Goal: Check status: Check status

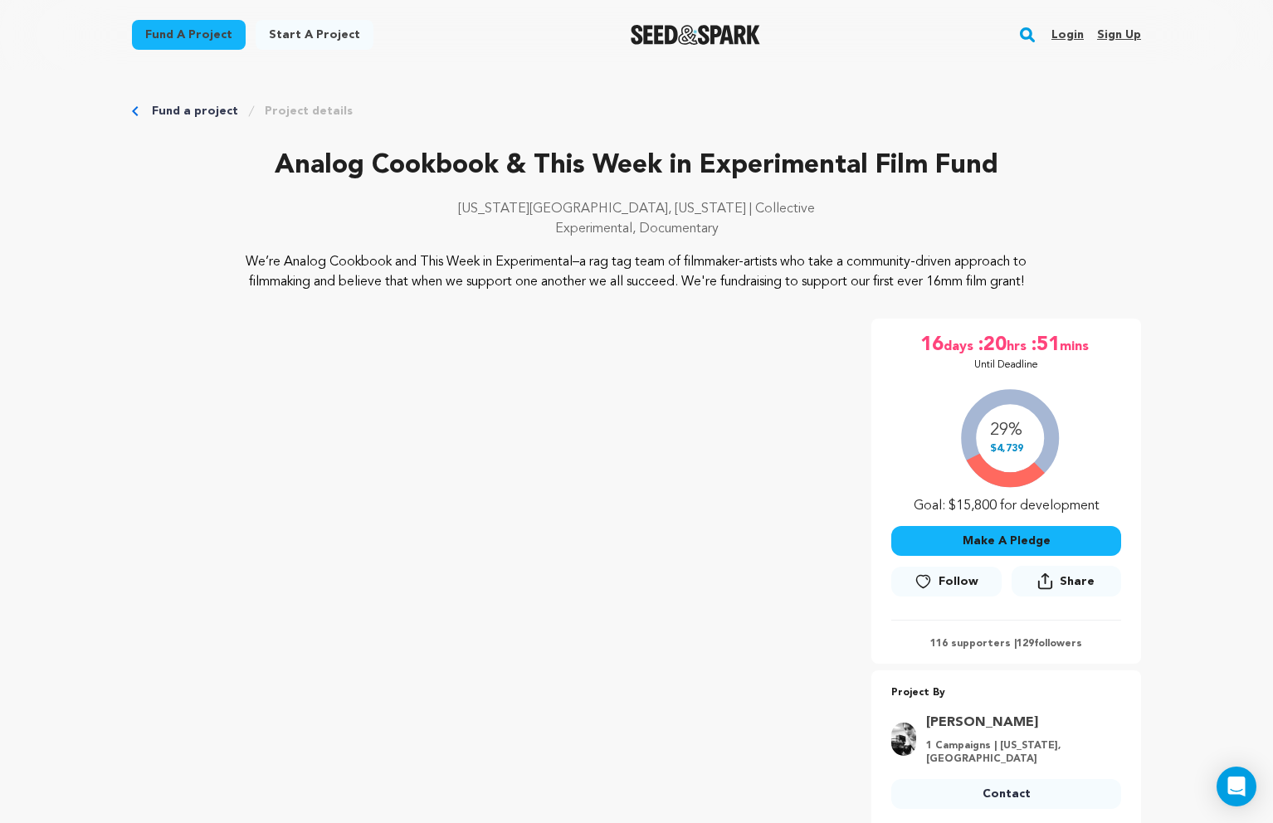
click at [1062, 29] on link "Login" at bounding box center [1068, 35] width 32 height 27
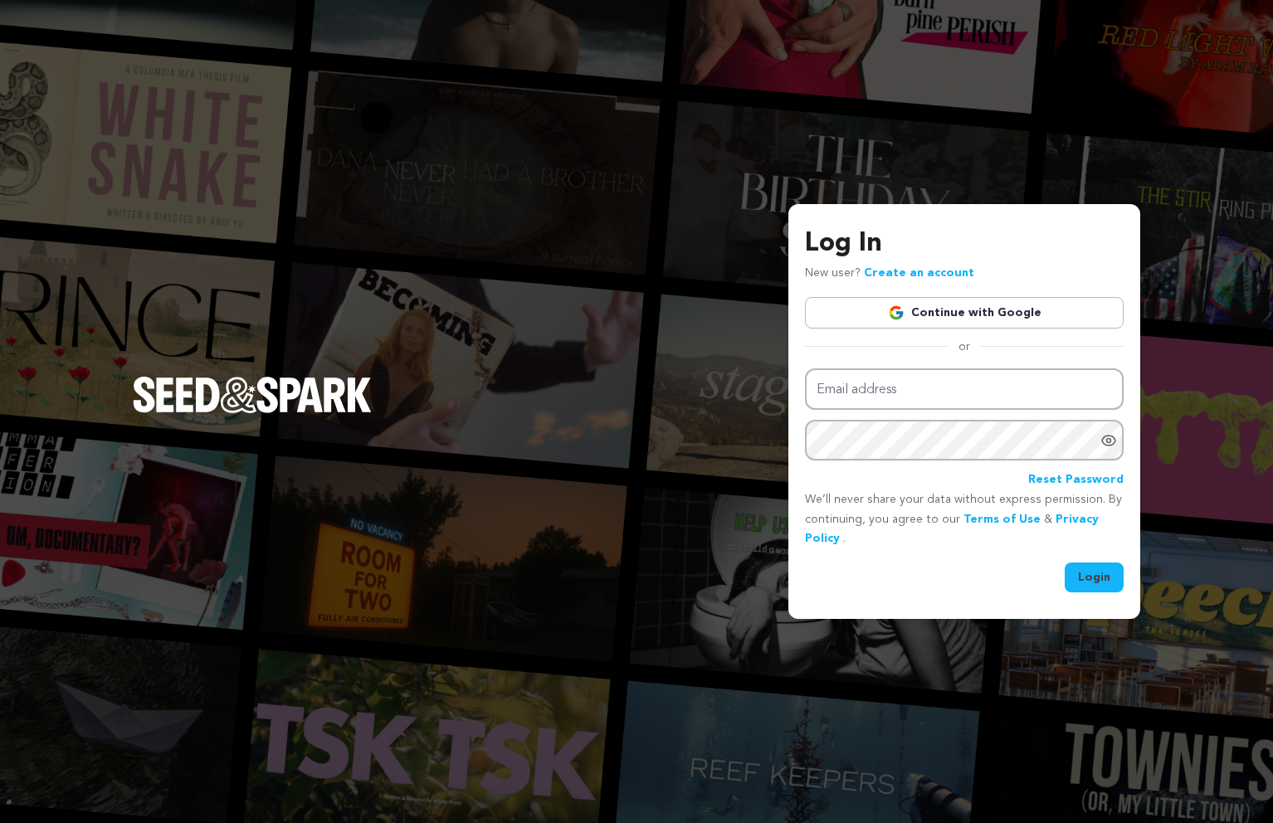
click at [979, 311] on link "Continue with Google" at bounding box center [964, 313] width 319 height 32
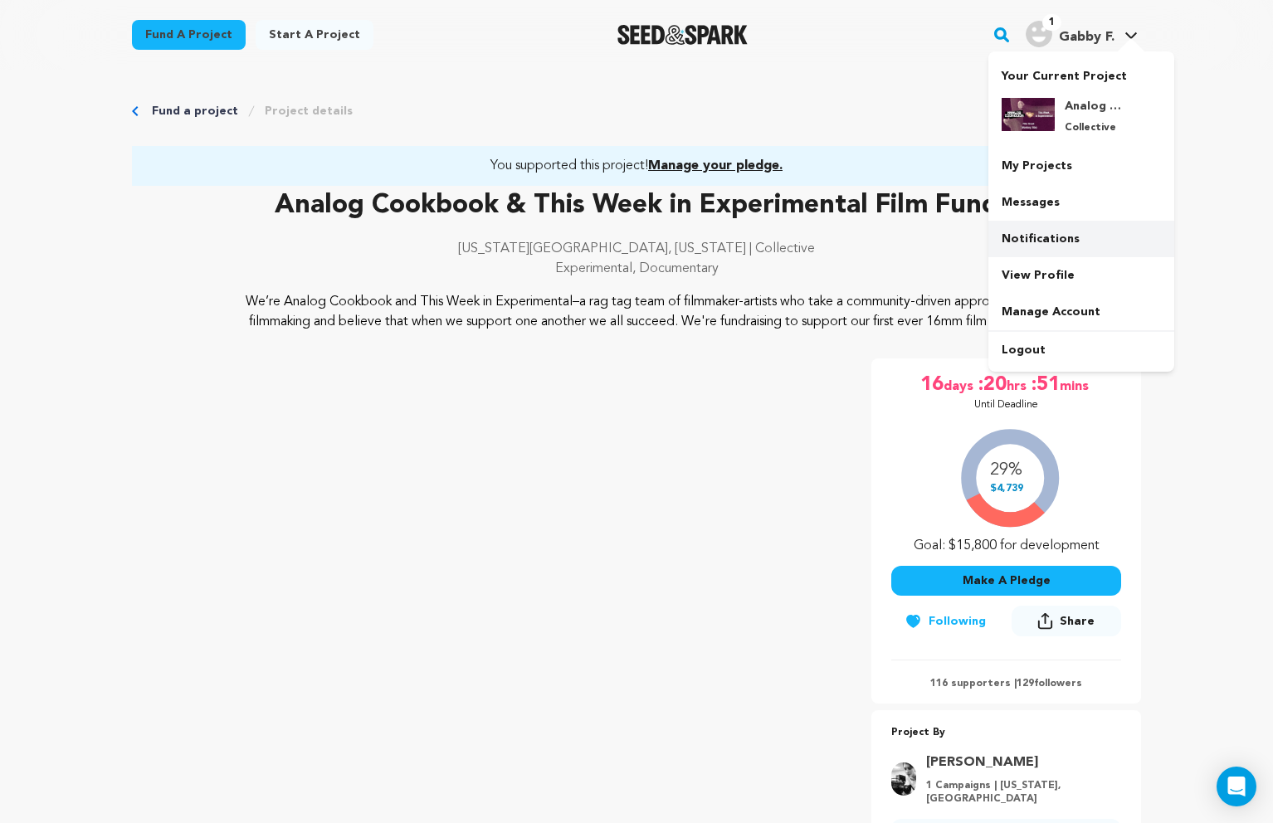
click at [1045, 240] on link "Notifications" at bounding box center [1082, 239] width 186 height 37
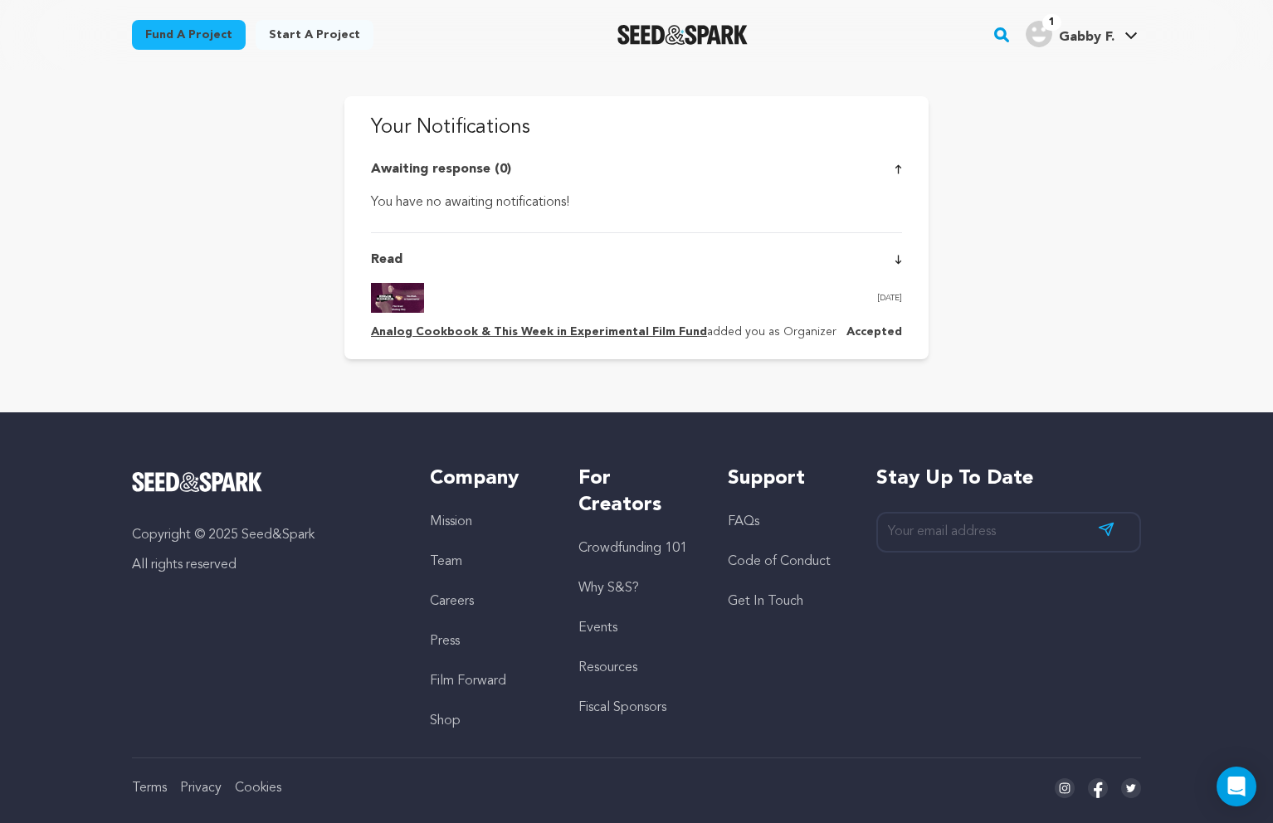
click at [590, 328] on link "Analog Cookbook & This Week in Experimental Film Fund" at bounding box center [539, 332] width 336 height 12
click at [515, 184] on div "Awaiting response (0) You have no awaiting notifications!" at bounding box center [636, 185] width 531 height 53
click at [873, 330] on p "Accepted" at bounding box center [875, 333] width 56 height 20
click at [1043, 19] on span "1" at bounding box center [1052, 22] width 19 height 17
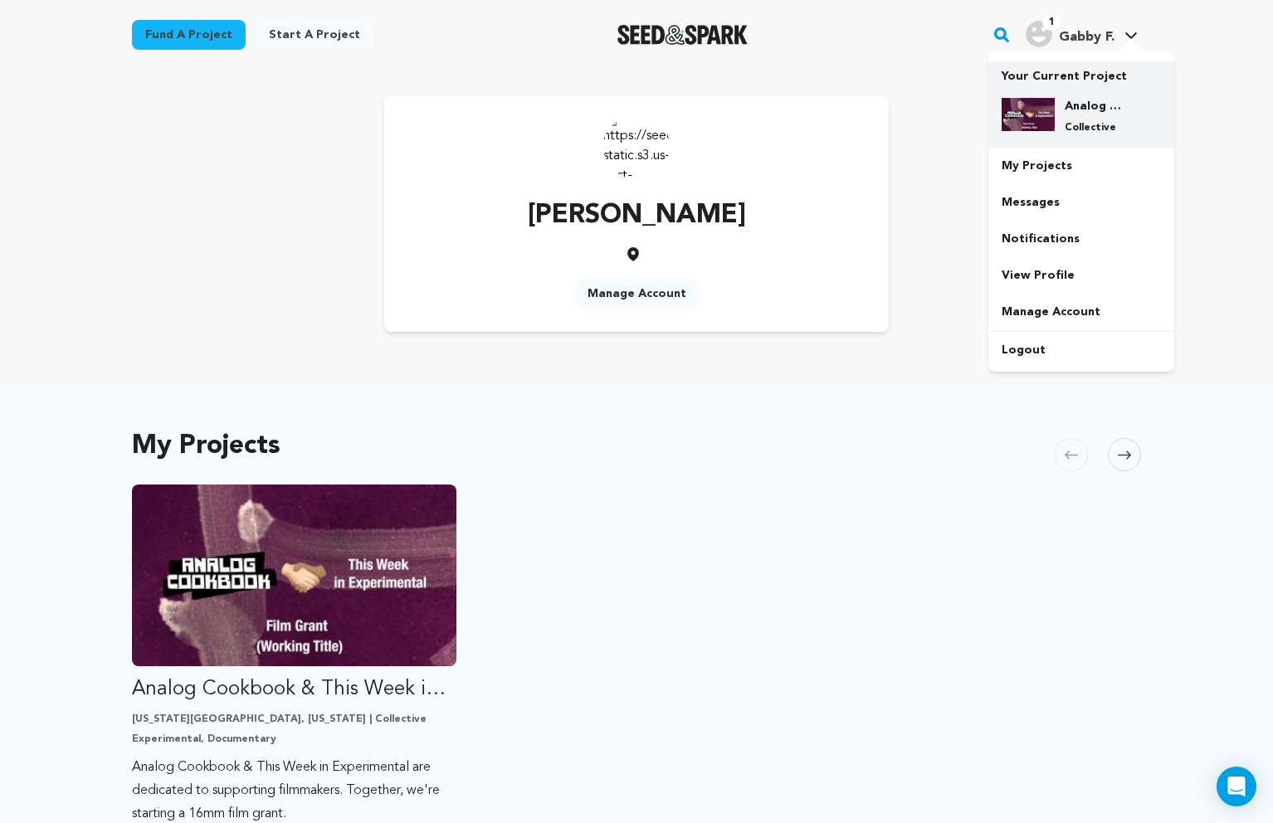
click at [1087, 115] on div "Analog Cookbook & This Week in Experimental Film Fund Collective" at bounding box center [1095, 116] width 80 height 37
